Goal: Task Accomplishment & Management: Complete application form

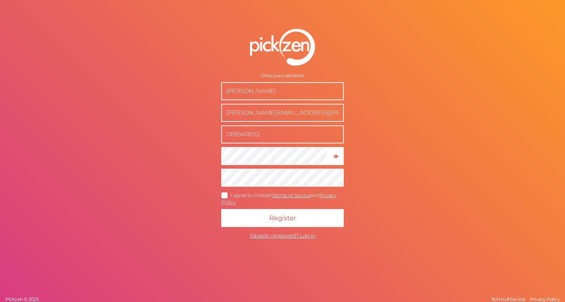
click at [233, 93] on input "[PERSON_NAME]" at bounding box center [282, 91] width 122 height 18
click at [259, 90] on input "[PERSON_NAME]" at bounding box center [282, 91] width 122 height 18
type input "[PERSON_NAME]"
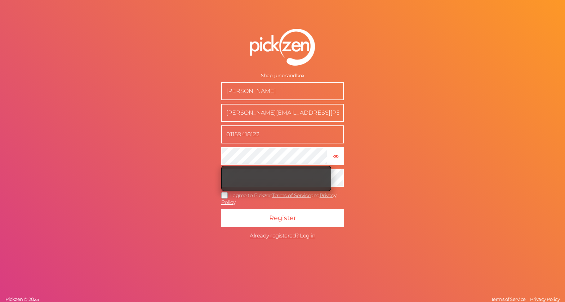
click at [186, 146] on div "Shop: juno sandbox [PERSON_NAME] [PERSON_NAME][EMAIL_ADDRESS][PERSON_NAME][DOMA…" at bounding box center [282, 151] width 565 height 302
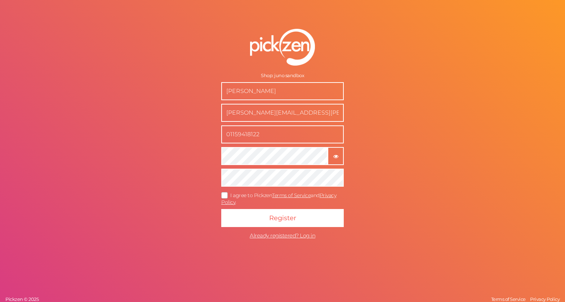
click at [341, 152] on button "× Show password" at bounding box center [335, 156] width 16 height 18
click at [222, 193] on icon at bounding box center [225, 195] width 12 height 4
click at [0, 0] on input "I agree to Pickzen Terms of Service and Privacy Policy ." at bounding box center [0, 0] width 0 height 0
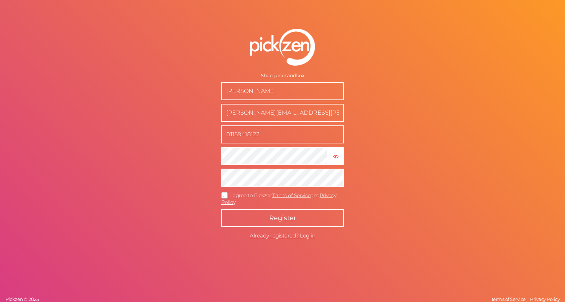
click at [265, 214] on button "Register" at bounding box center [282, 218] width 122 height 18
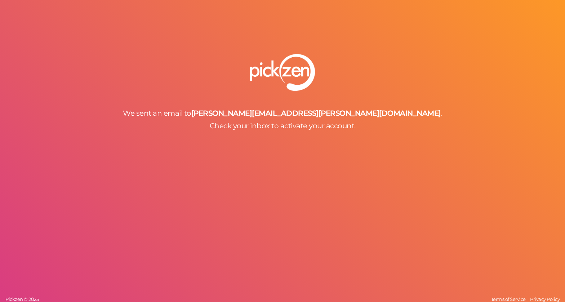
drag, startPoint x: 470, startPoint y: 108, endPoint x: 485, endPoint y: 96, distance: 18.7
click at [471, 107] on div "We sent an email to [PERSON_NAME][EMAIL_ADDRESS][PERSON_NAME][DOMAIN_NAME] . Ch…" at bounding box center [282, 92] width 565 height 76
